Goal: Navigation & Orientation: Understand site structure

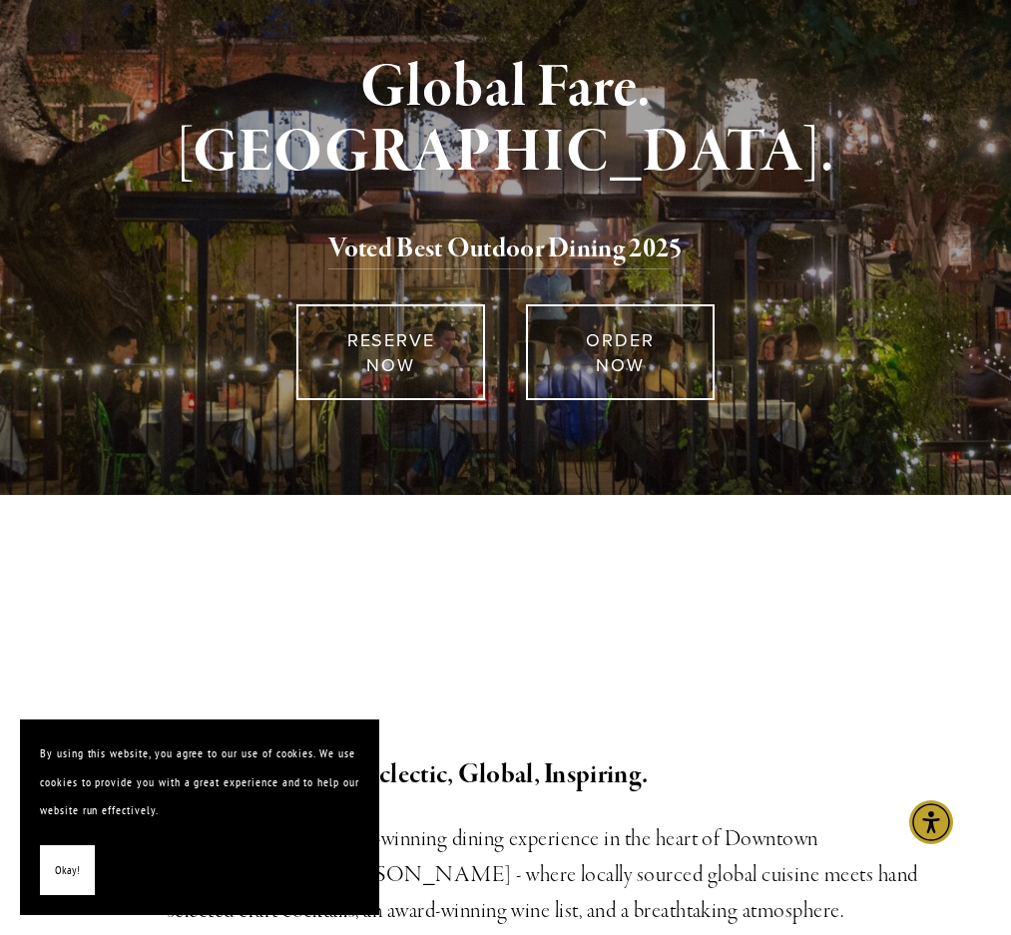
scroll to position [36, 0]
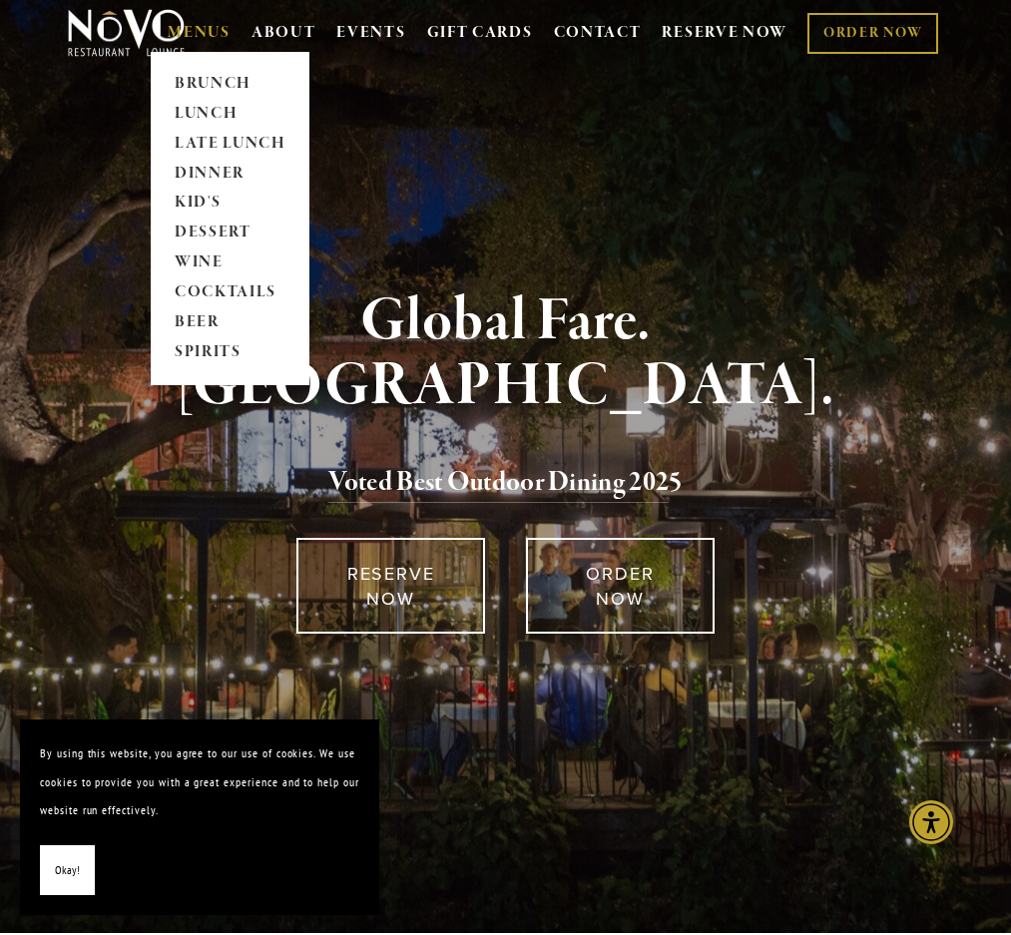
click at [201, 33] on link "MENUS" at bounding box center [199, 33] width 63 height 20
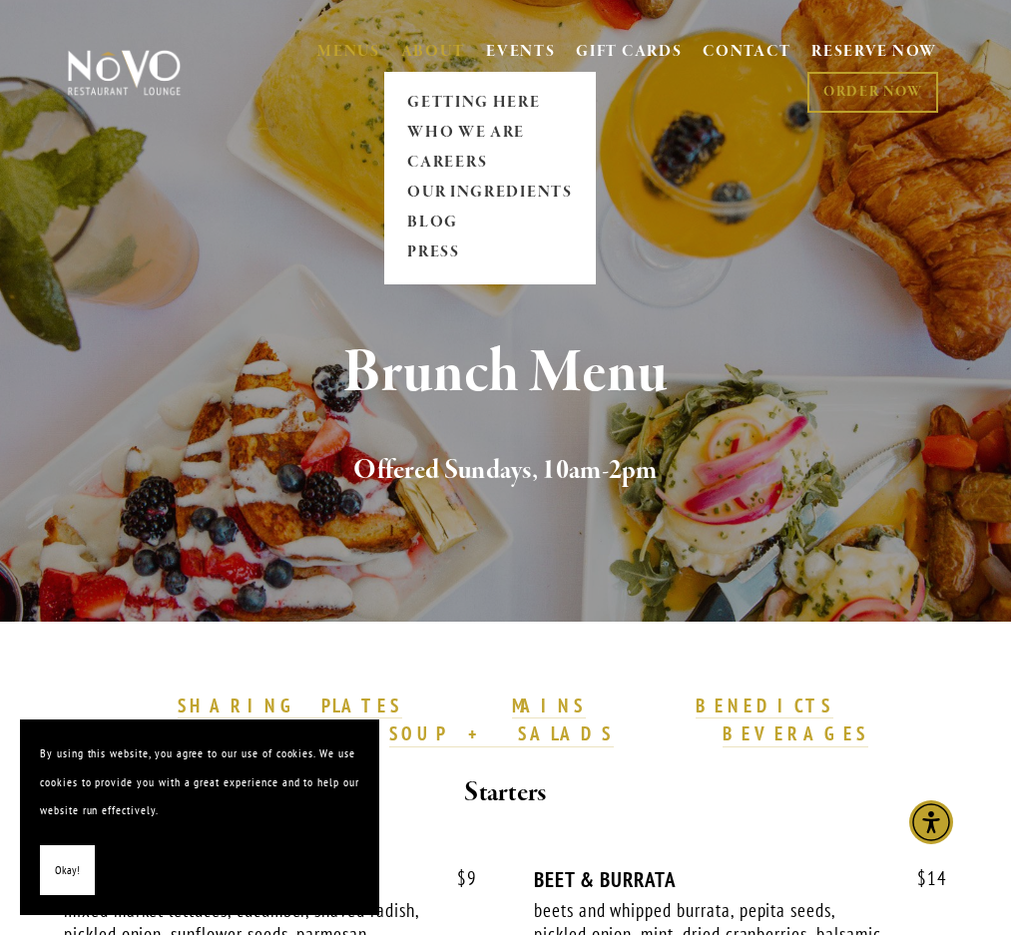
click at [443, 52] on link "ABOUT" at bounding box center [433, 52] width 65 height 20
